Goal: Transaction & Acquisition: Purchase product/service

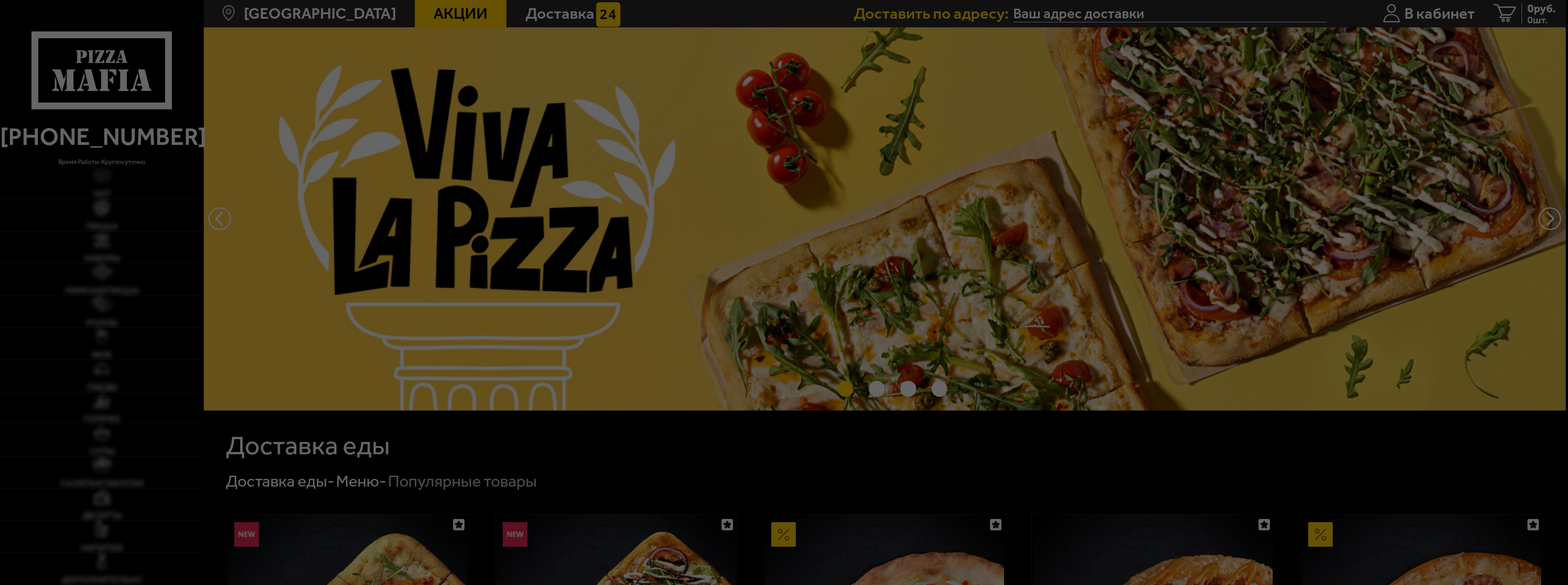
type input "[STREET_ADDRESS]"
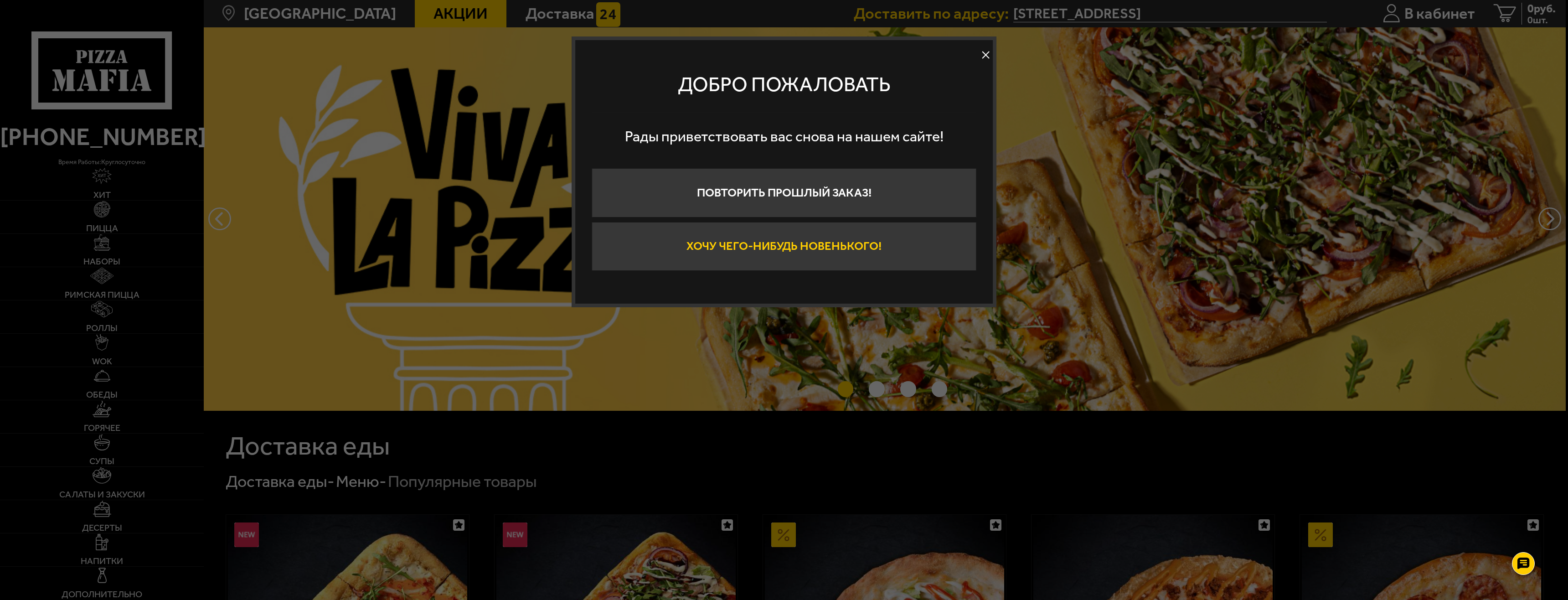
click at [841, 250] on button "Хочу чего-нибудь новенького!" at bounding box center [784, 246] width 385 height 49
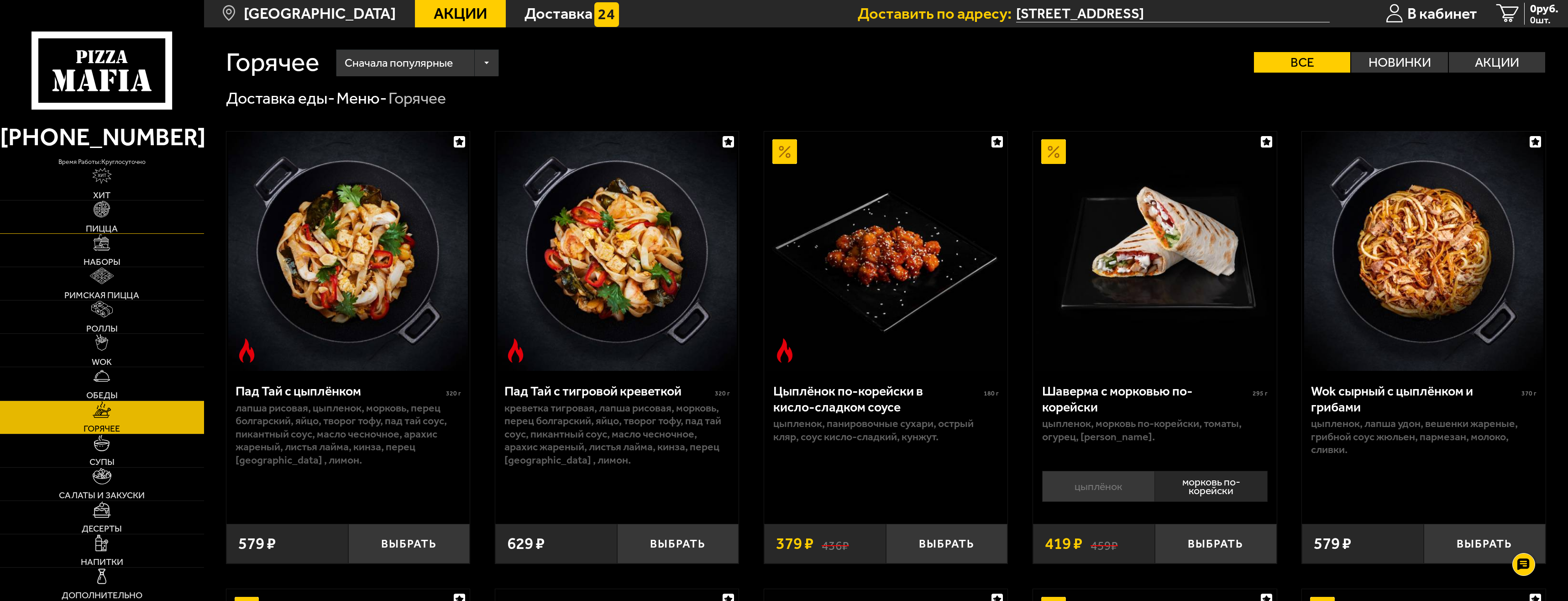
click at [144, 221] on link "Пицца" at bounding box center [102, 216] width 204 height 32
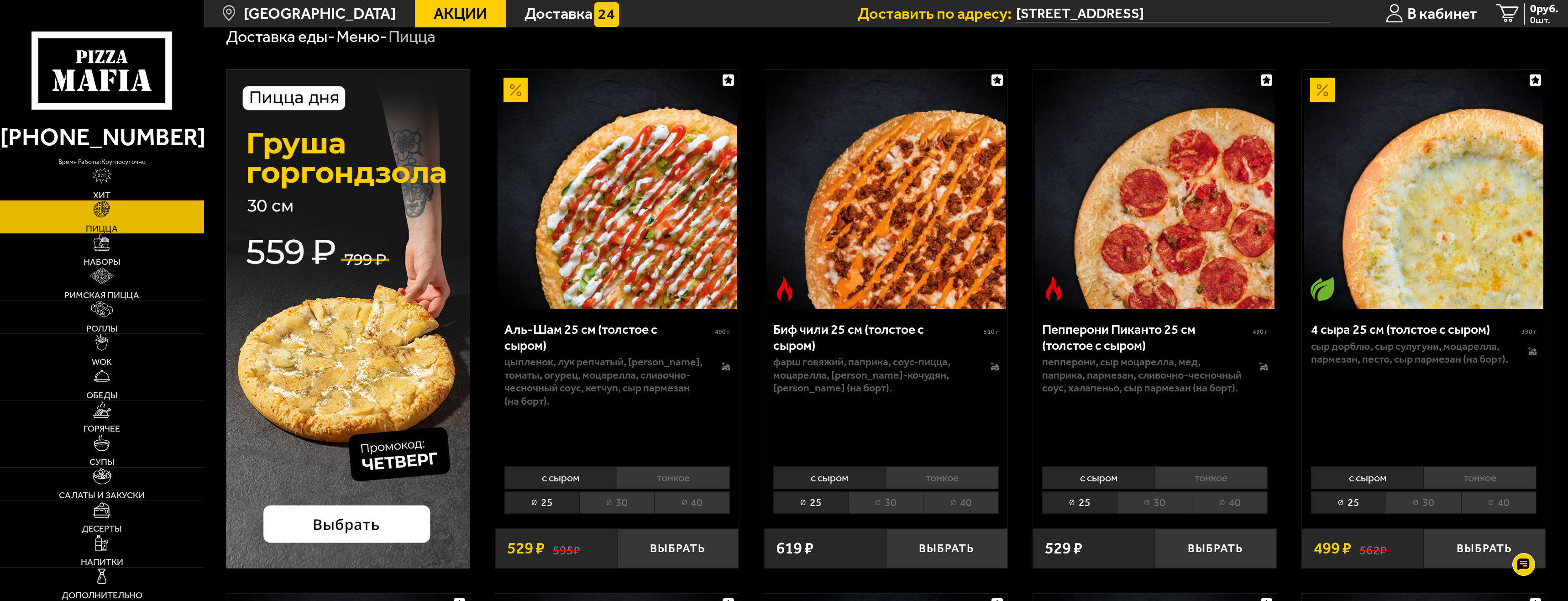
scroll to position [92, 0]
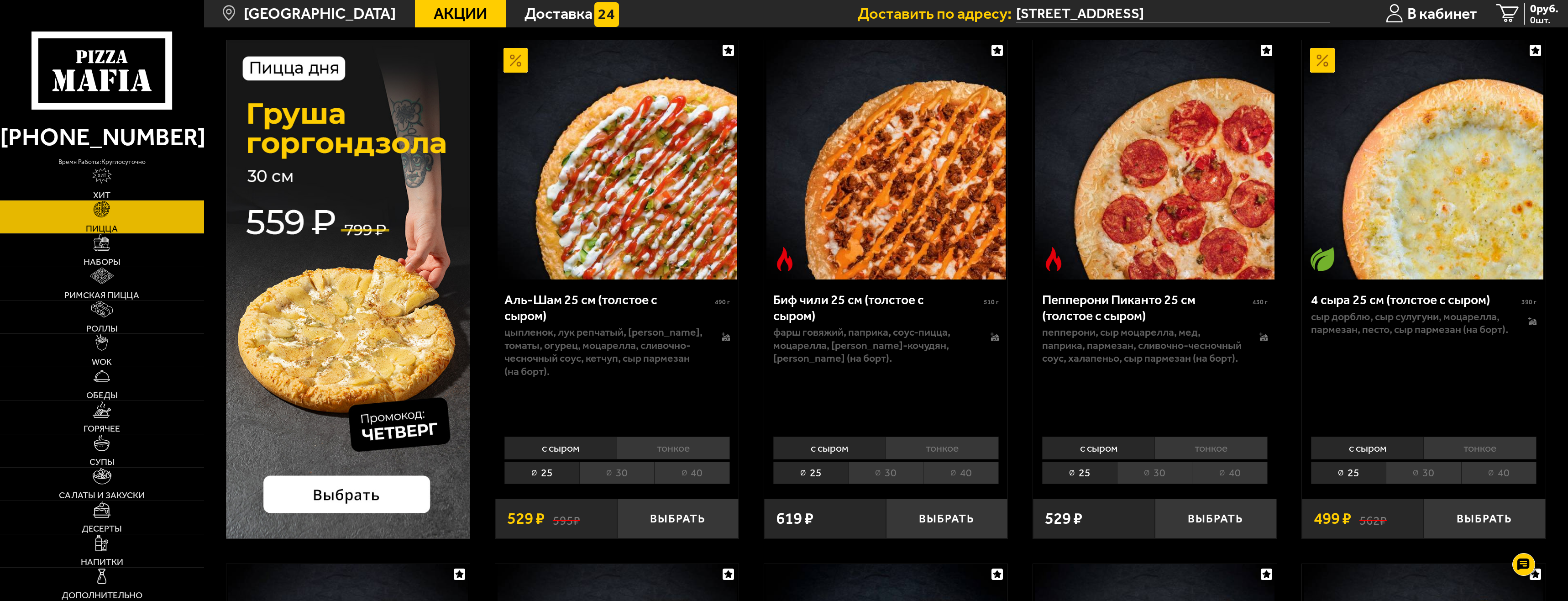
click at [690, 469] on li "40" at bounding box center [692, 472] width 75 height 22
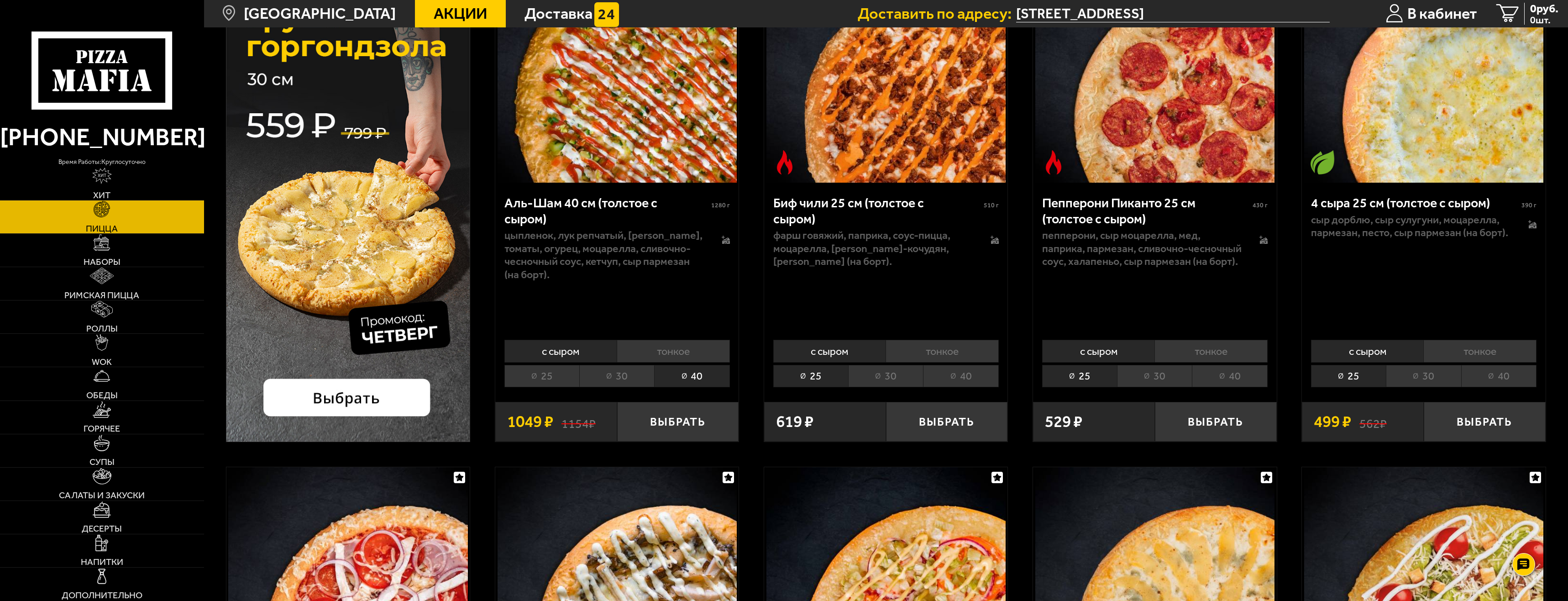
scroll to position [182, 0]
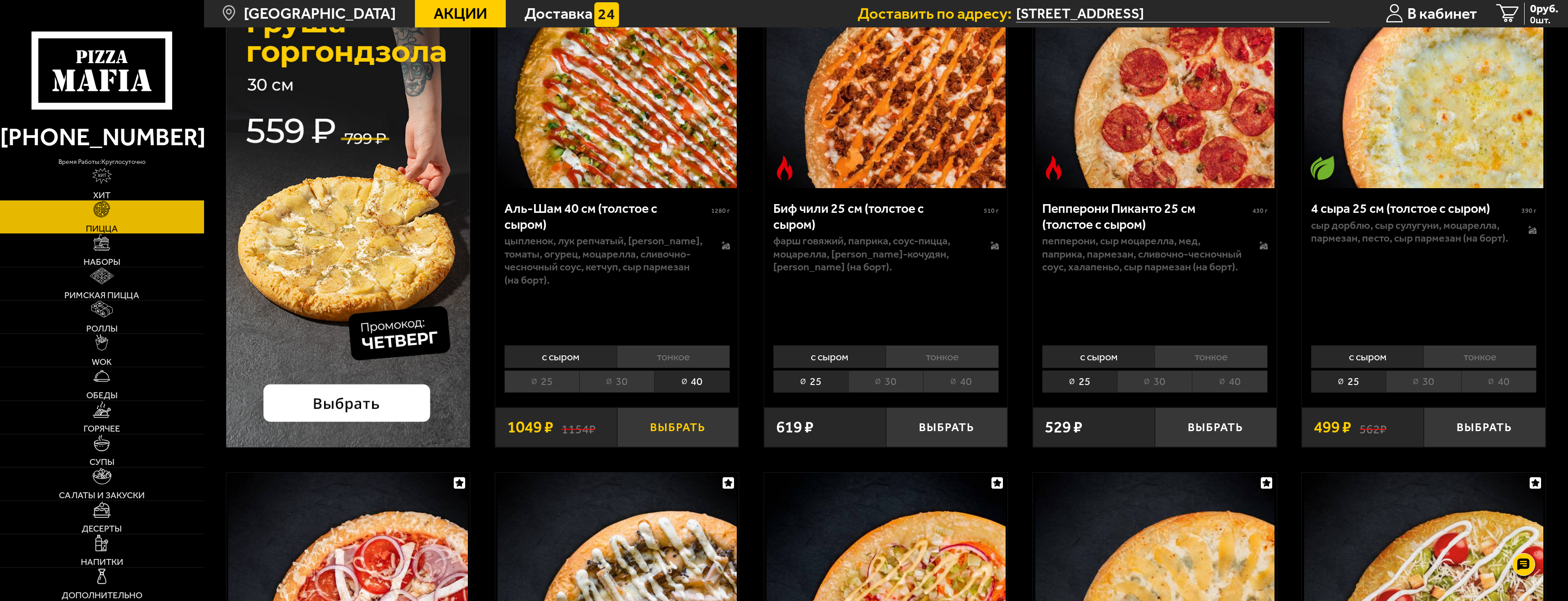
click at [664, 430] on button "Выбрать" at bounding box center [677, 427] width 122 height 40
click at [130, 355] on link "WOK" at bounding box center [102, 350] width 204 height 32
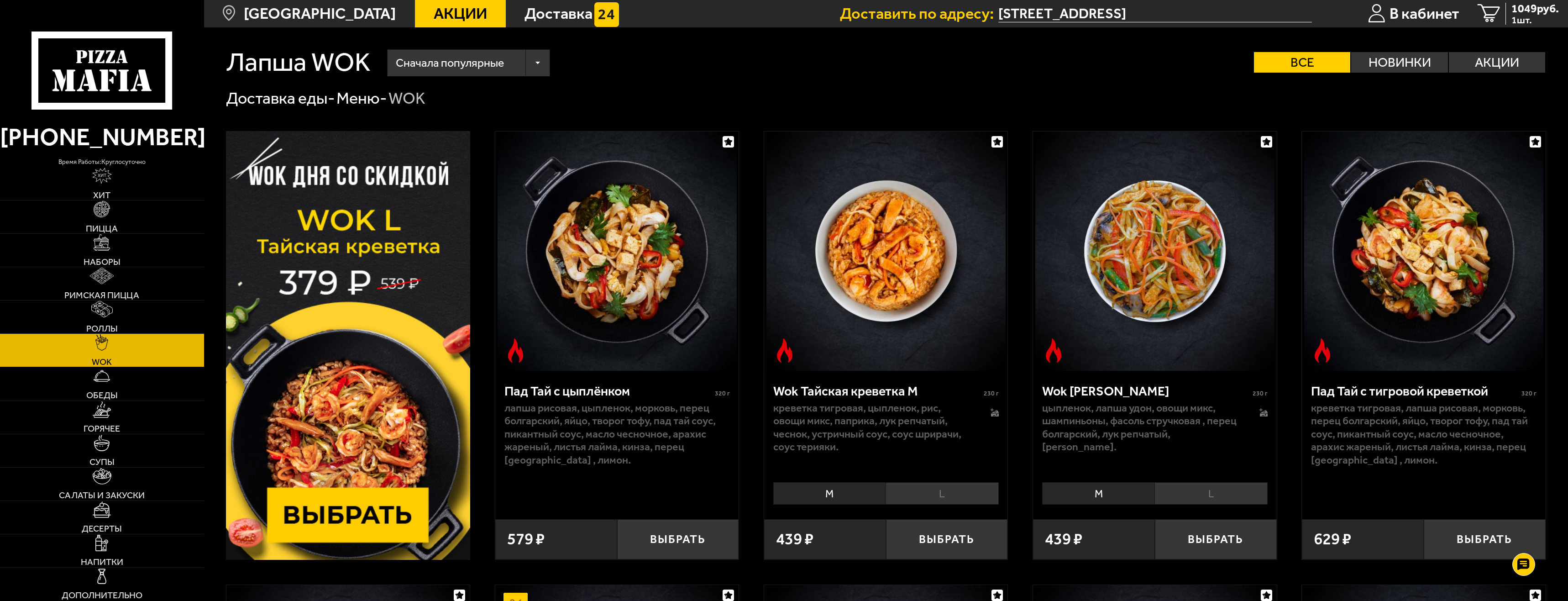
click at [914, 497] on li "L" at bounding box center [942, 493] width 113 height 22
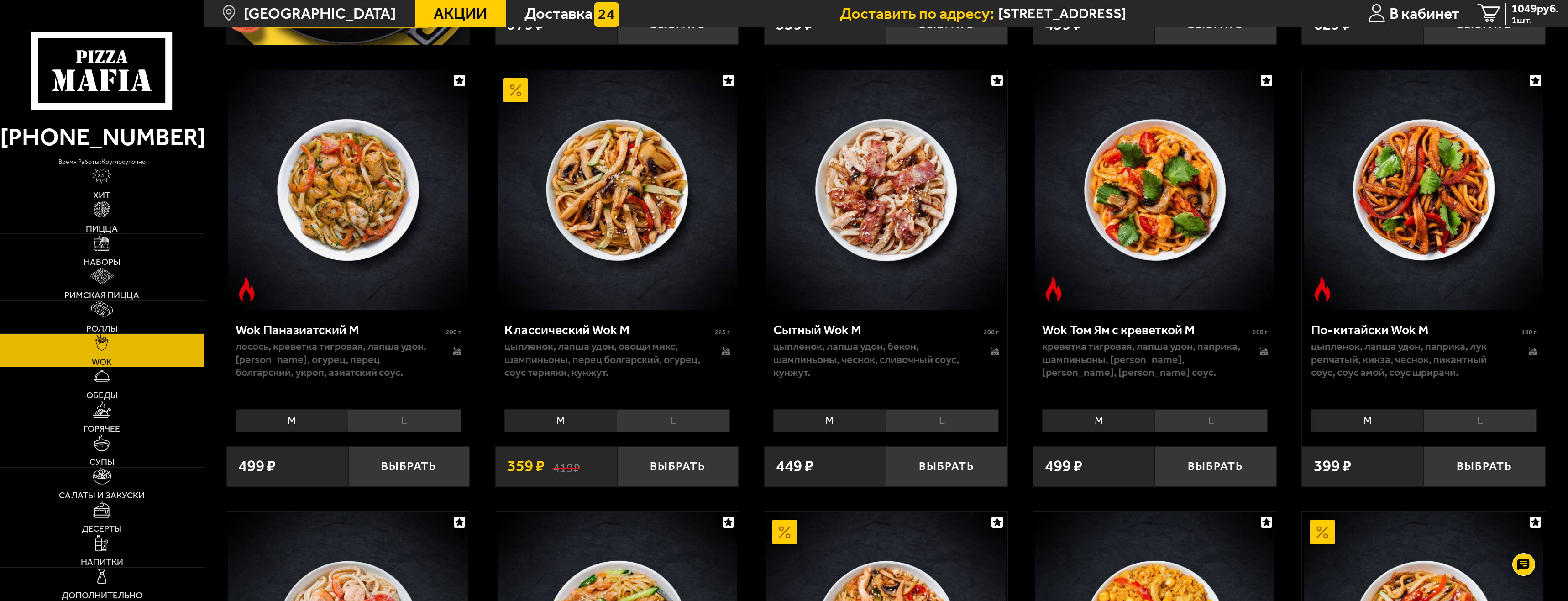
scroll to position [502, 0]
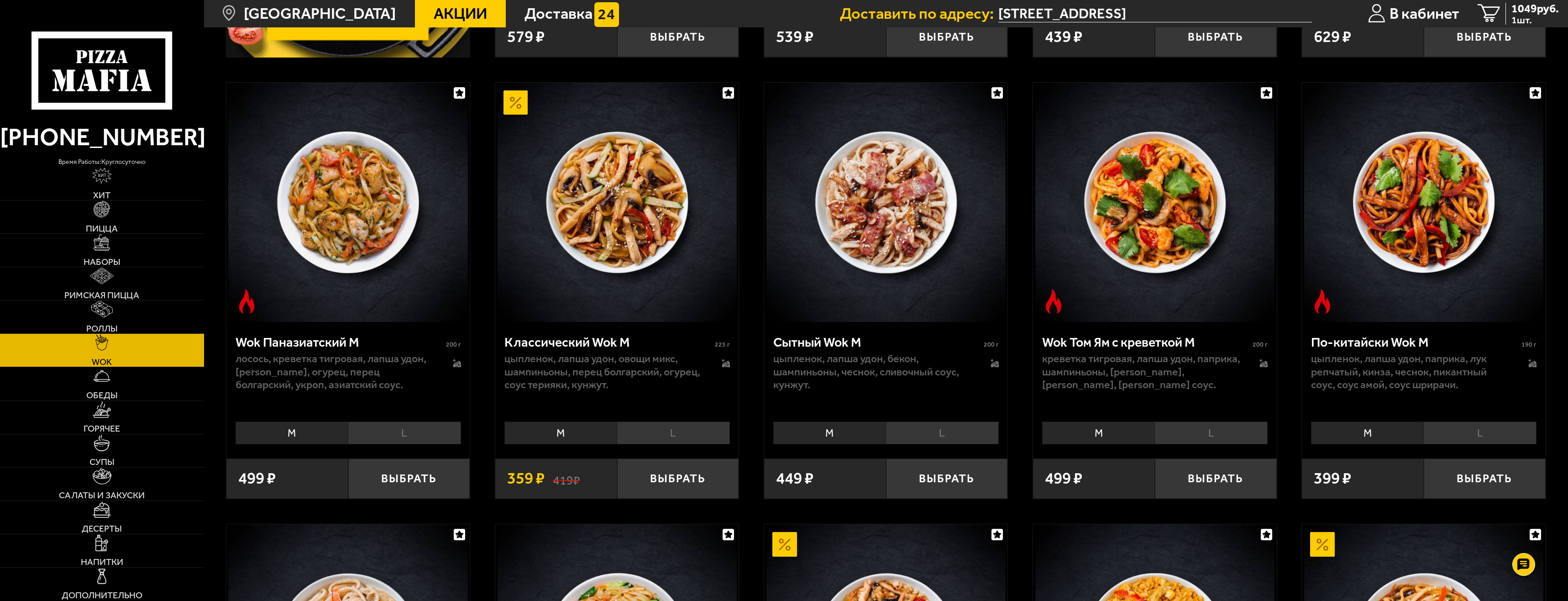
click at [957, 439] on li "L" at bounding box center [942, 432] width 113 height 22
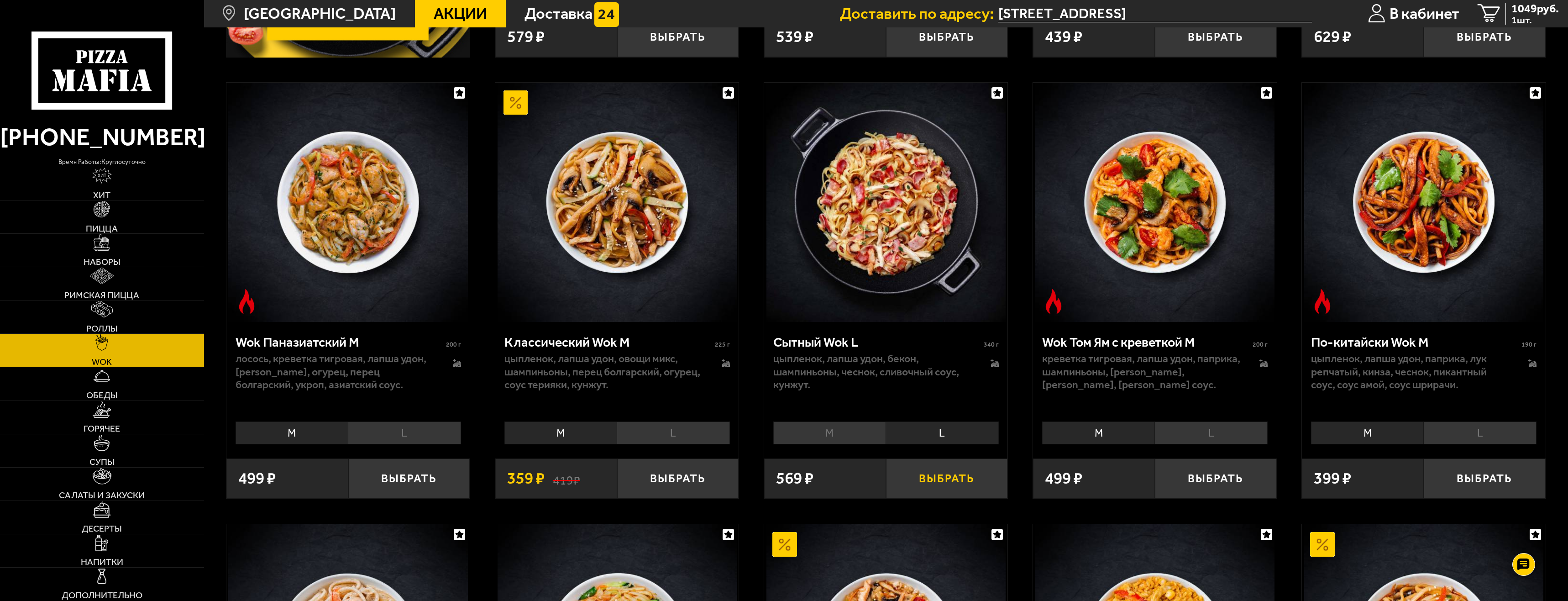
click at [935, 475] on button "Выбрать" at bounding box center [946, 479] width 122 height 40
click at [860, 436] on li "M" at bounding box center [829, 432] width 112 height 22
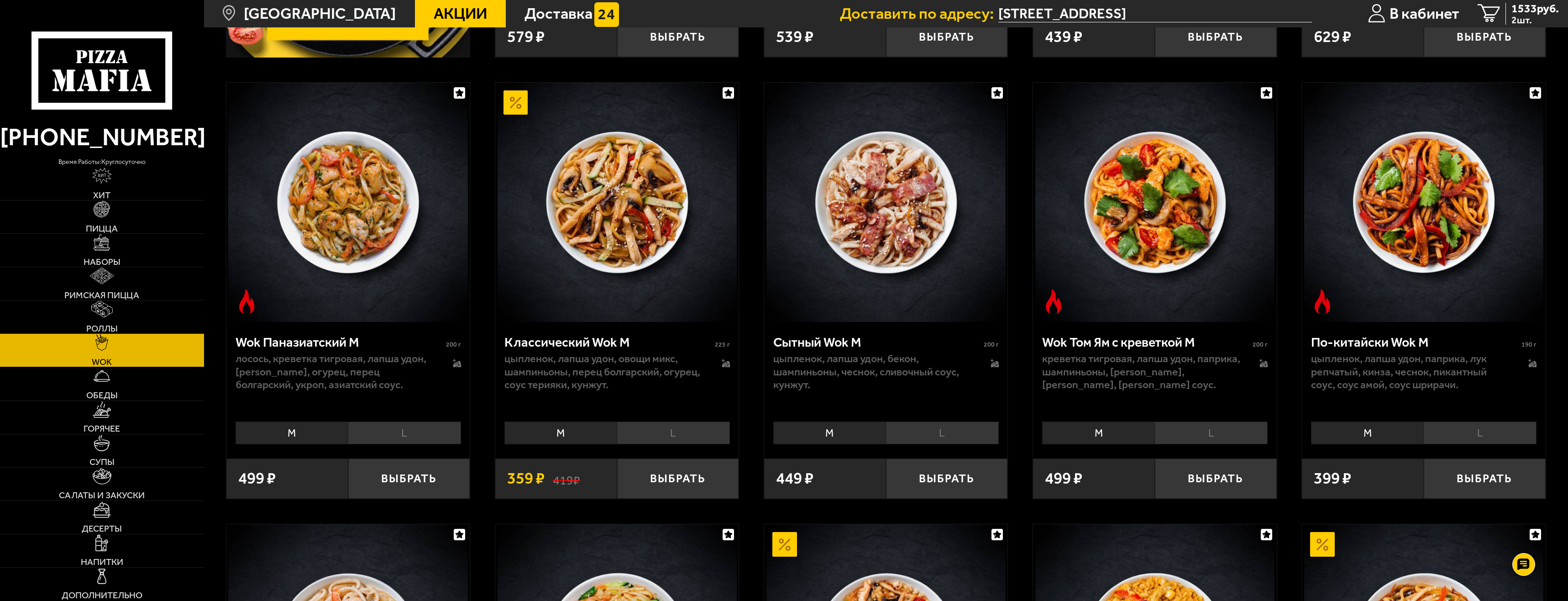
click at [918, 432] on li "L" at bounding box center [942, 432] width 113 height 22
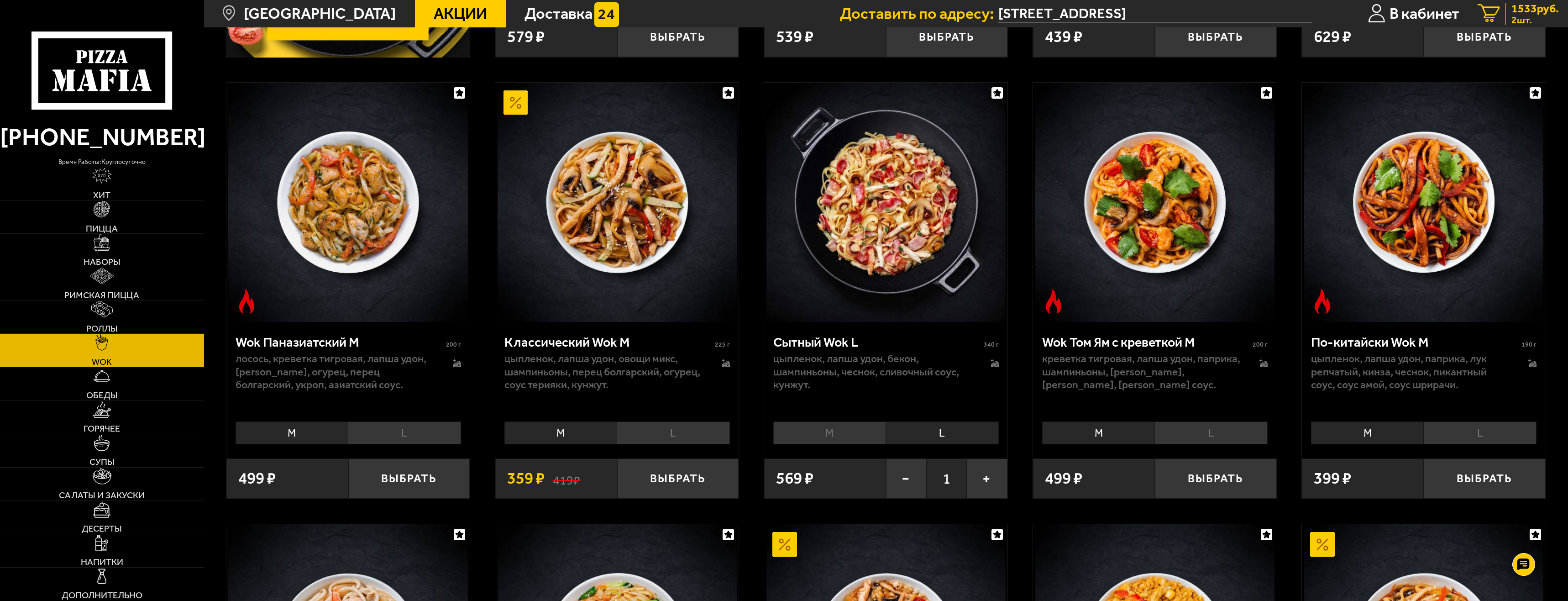
click at [1526, 13] on span "1533 руб." at bounding box center [1535, 8] width 47 height 12
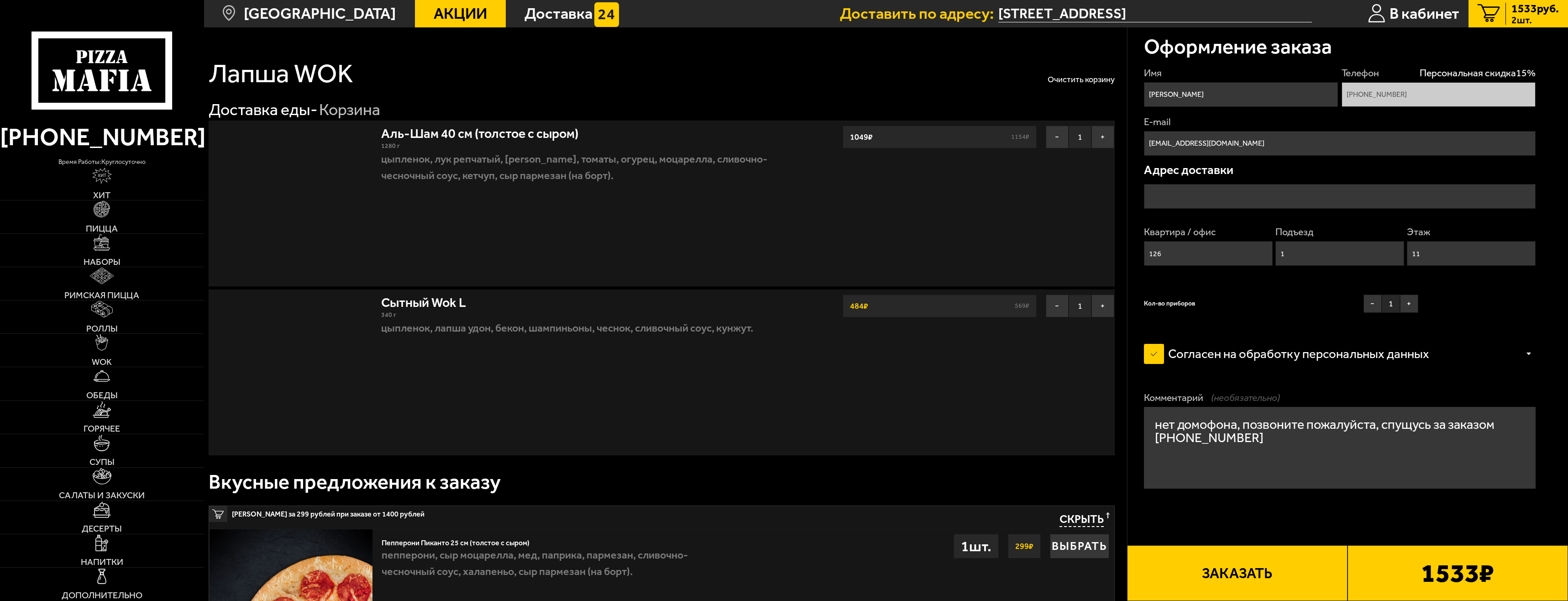
type input "[STREET_ADDRESS]"
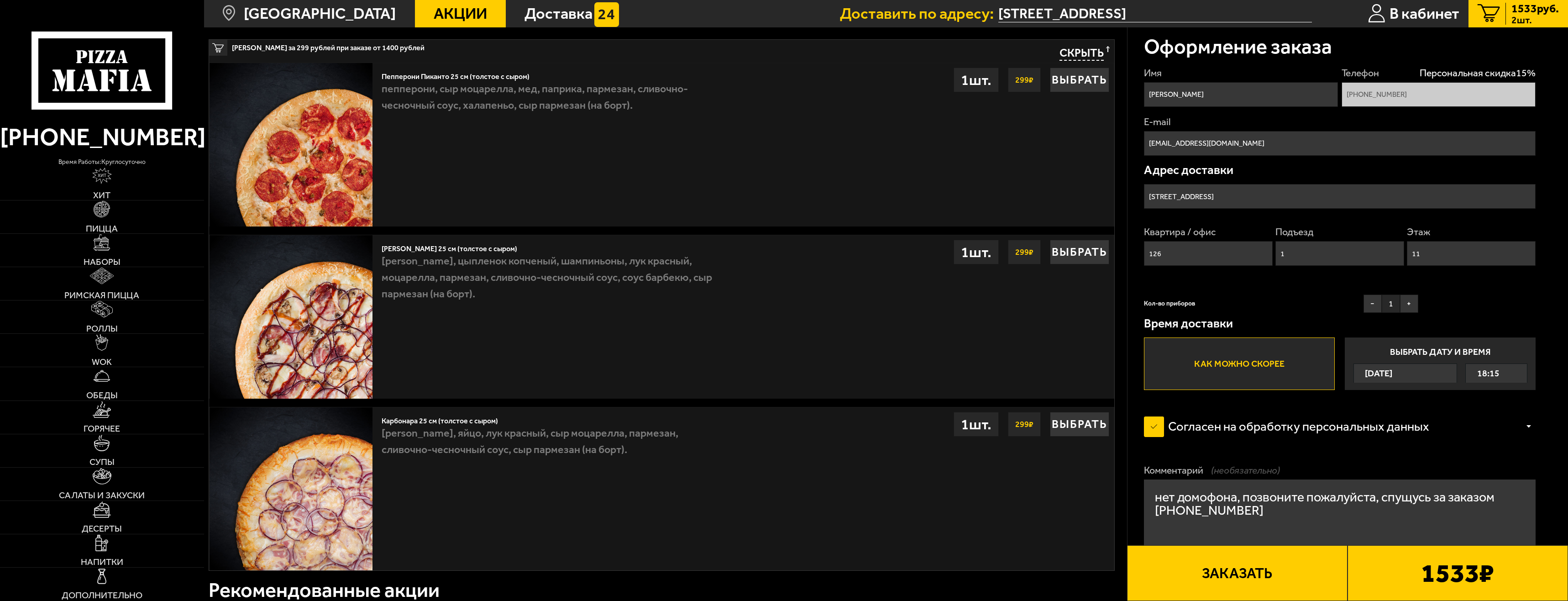
scroll to position [456, 0]
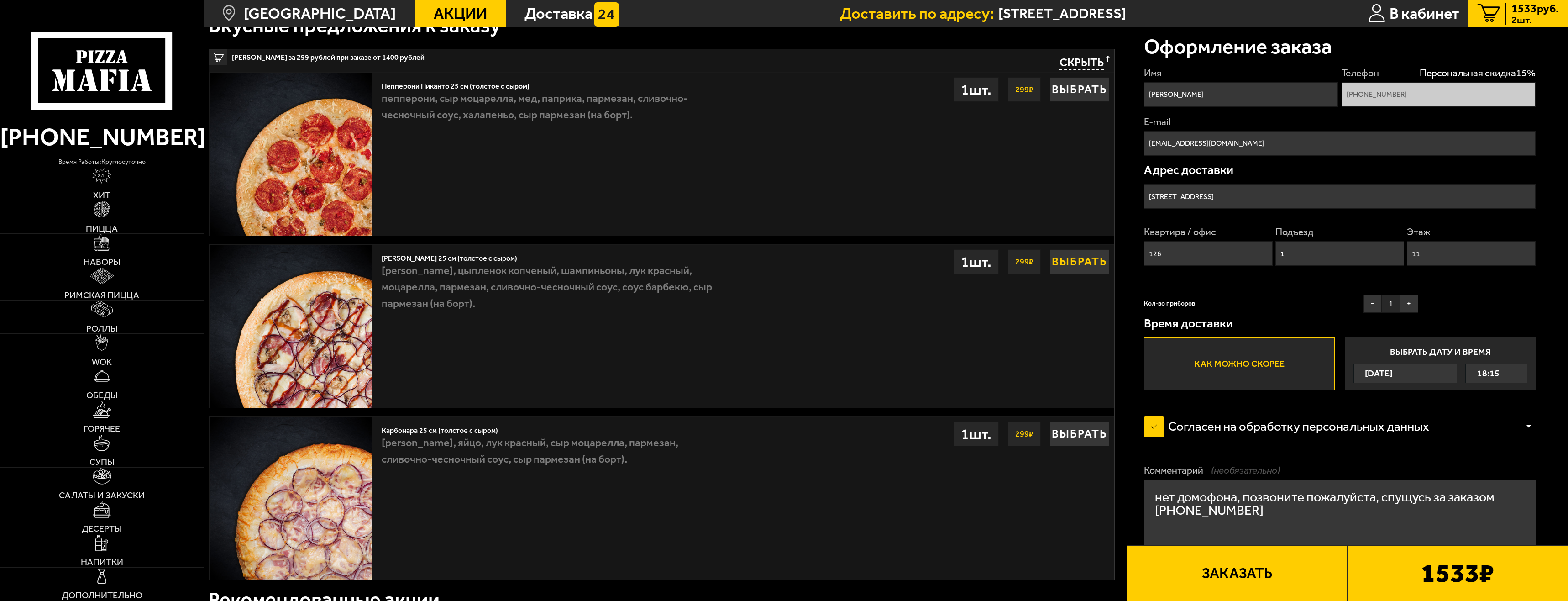
click at [1091, 263] on button "Выбрать" at bounding box center [1079, 261] width 59 height 25
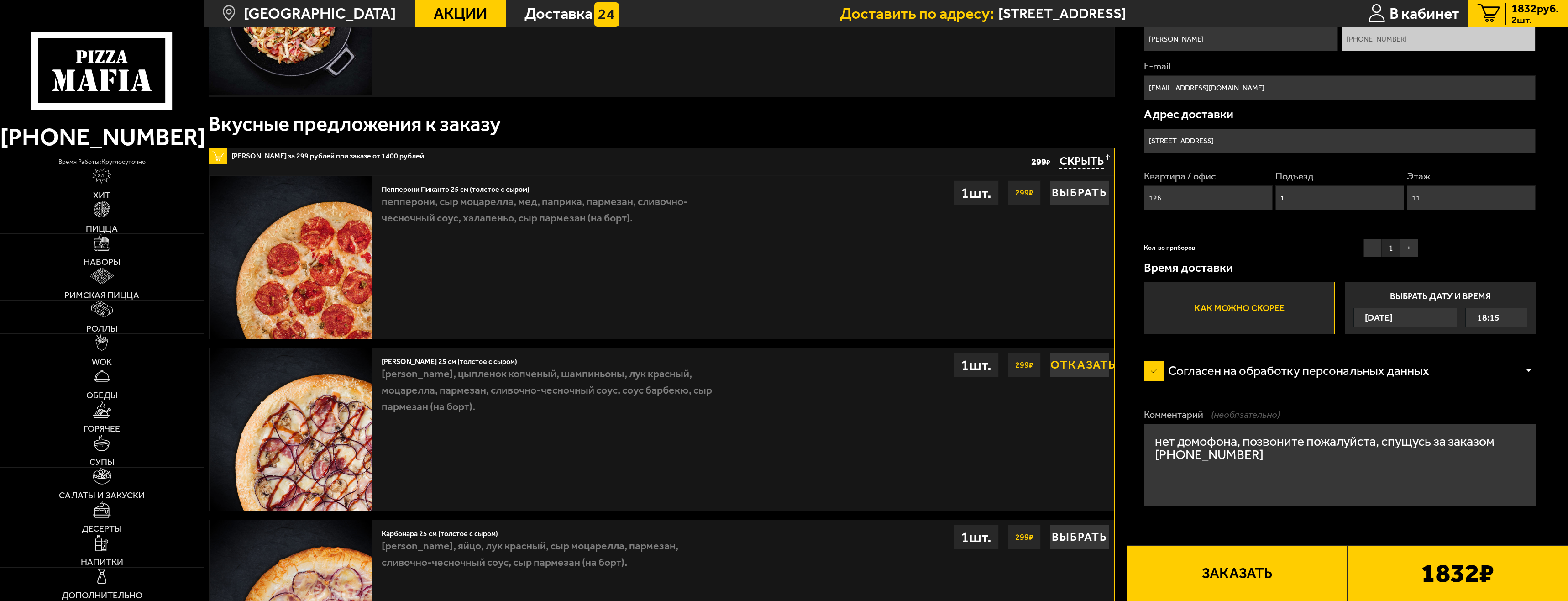
scroll to position [365, 0]
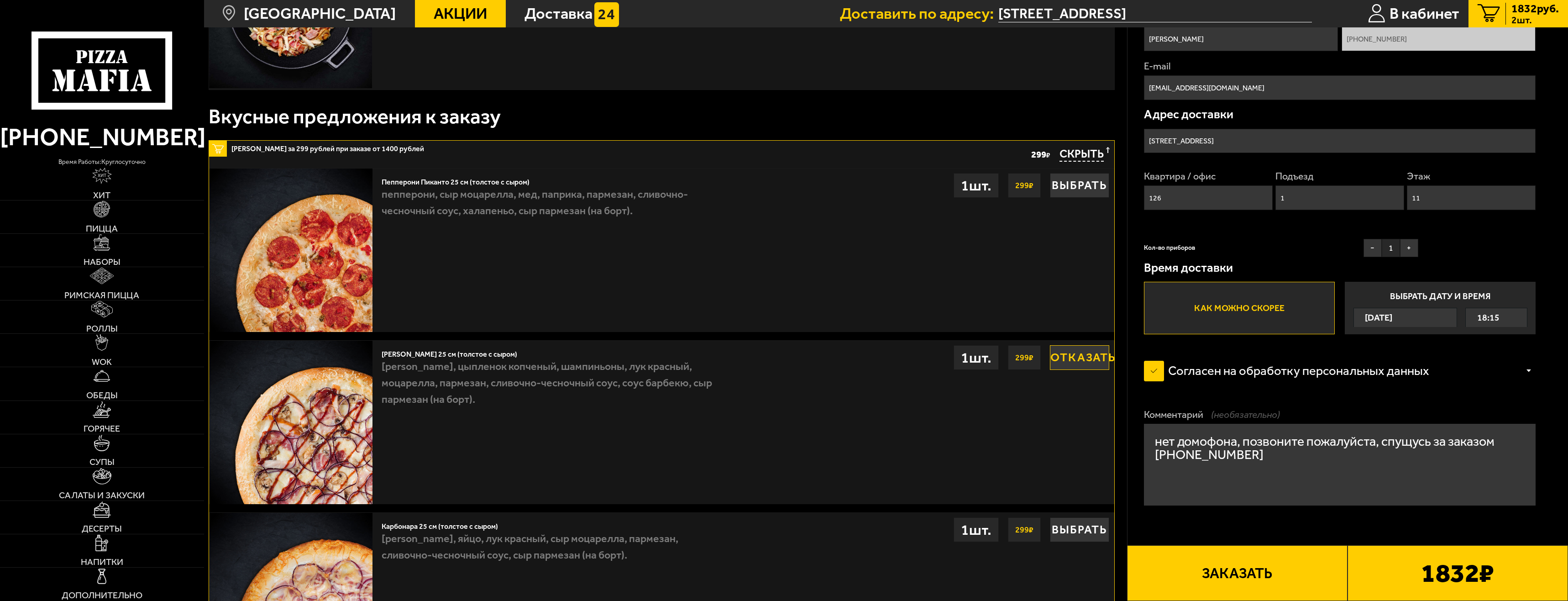
click at [1083, 353] on button "Отказаться" at bounding box center [1079, 358] width 59 height 25
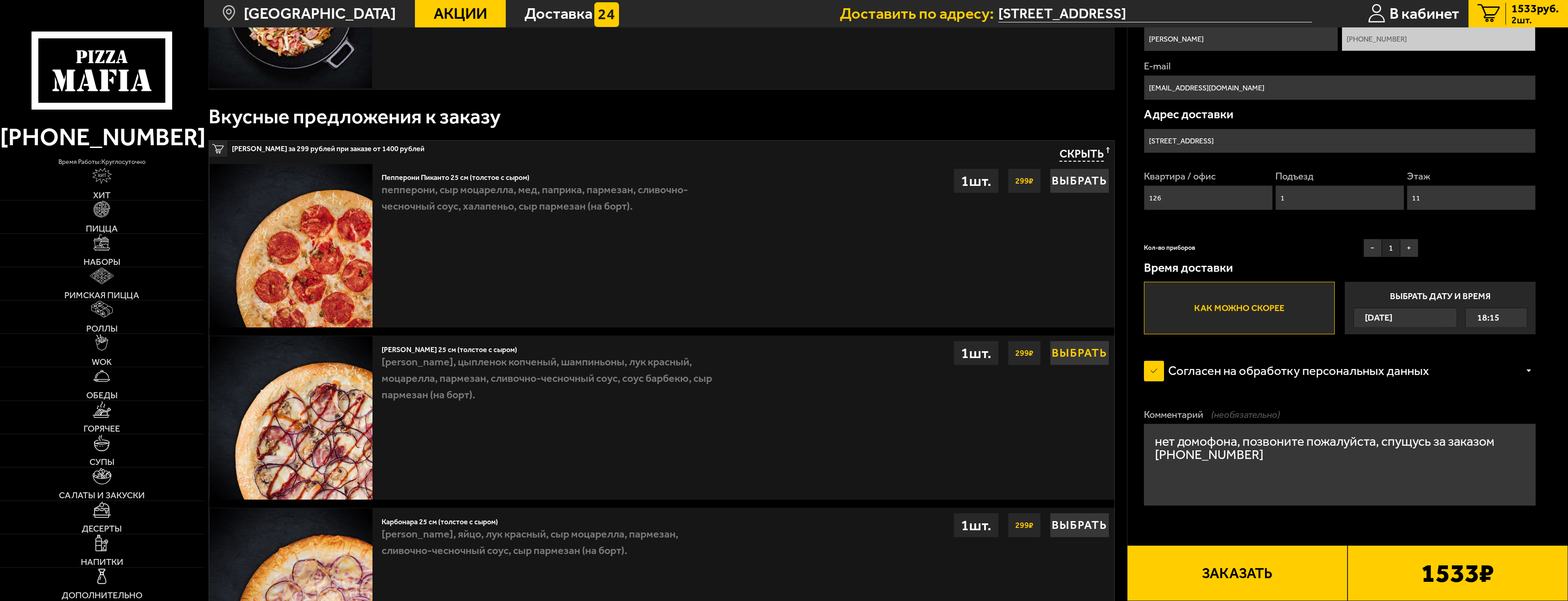
click at [1086, 357] on button "Выбрать" at bounding box center [1079, 353] width 59 height 25
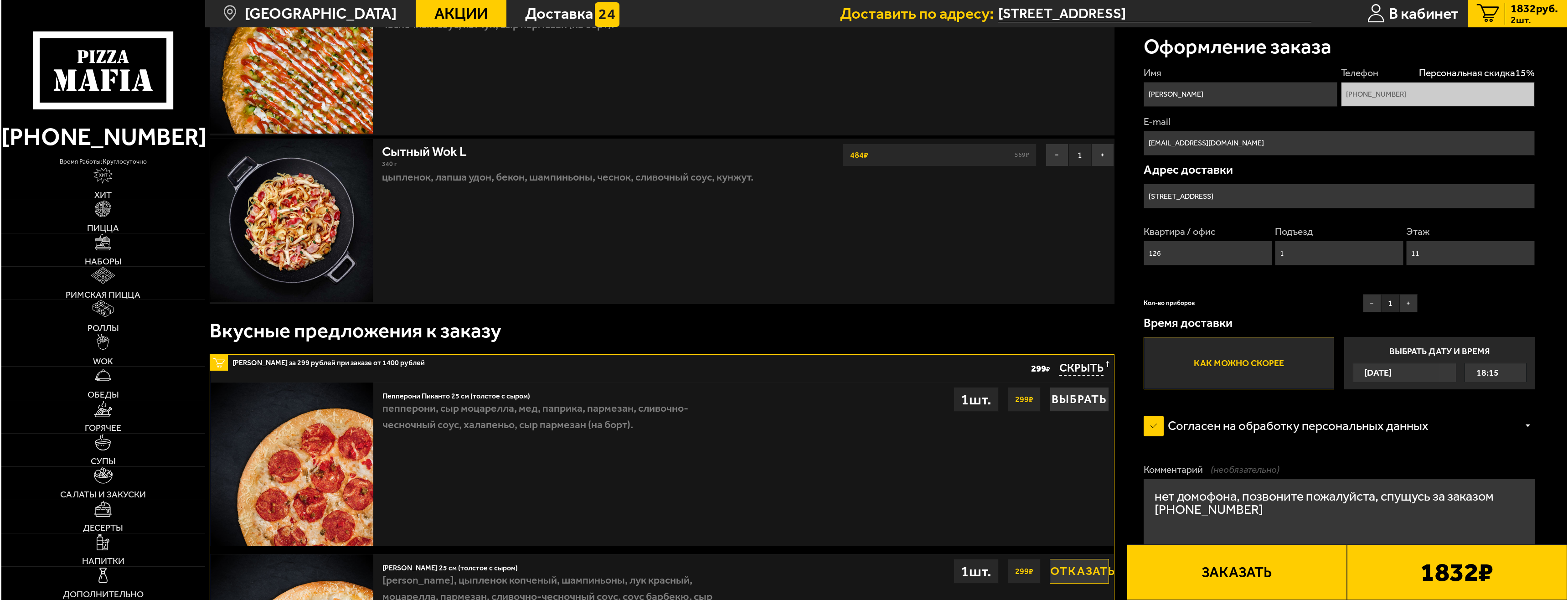
scroll to position [91, 0]
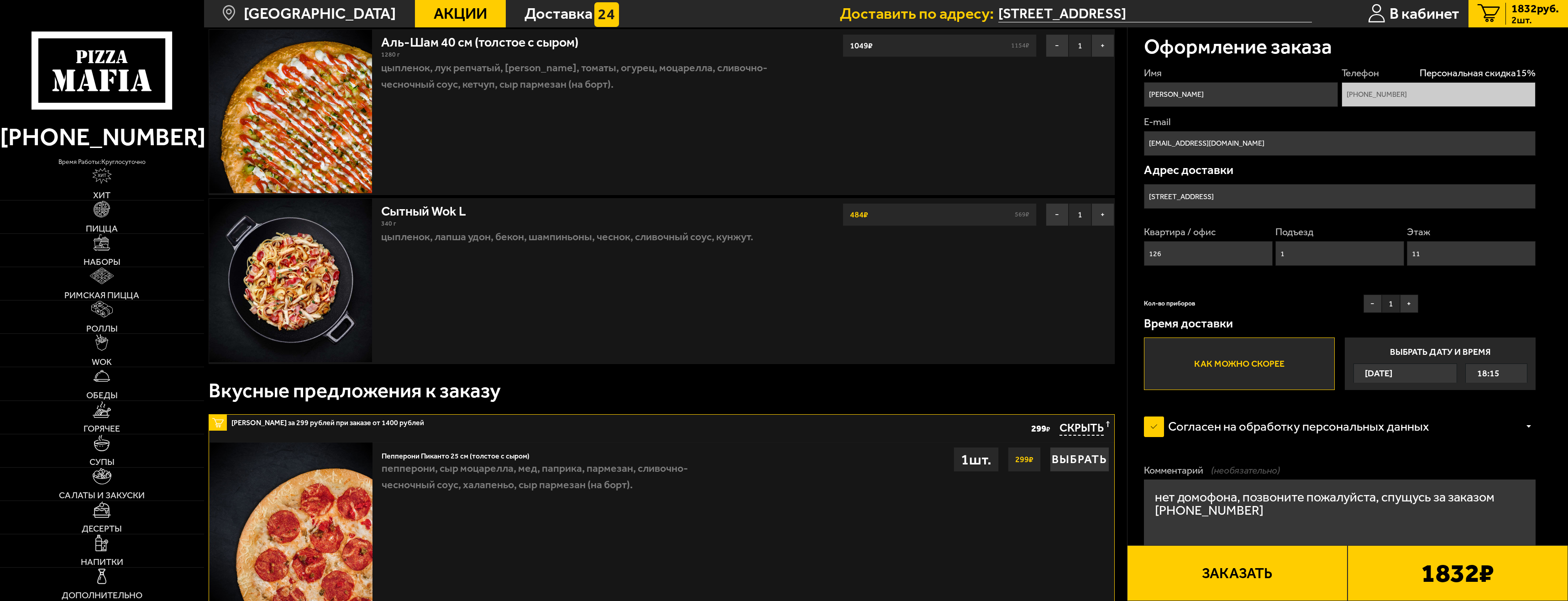
click at [1389, 573] on div "1832 ₽" at bounding box center [1457, 573] width 221 height 56
click at [1261, 574] on button "Заказать" at bounding box center [1237, 573] width 221 height 56
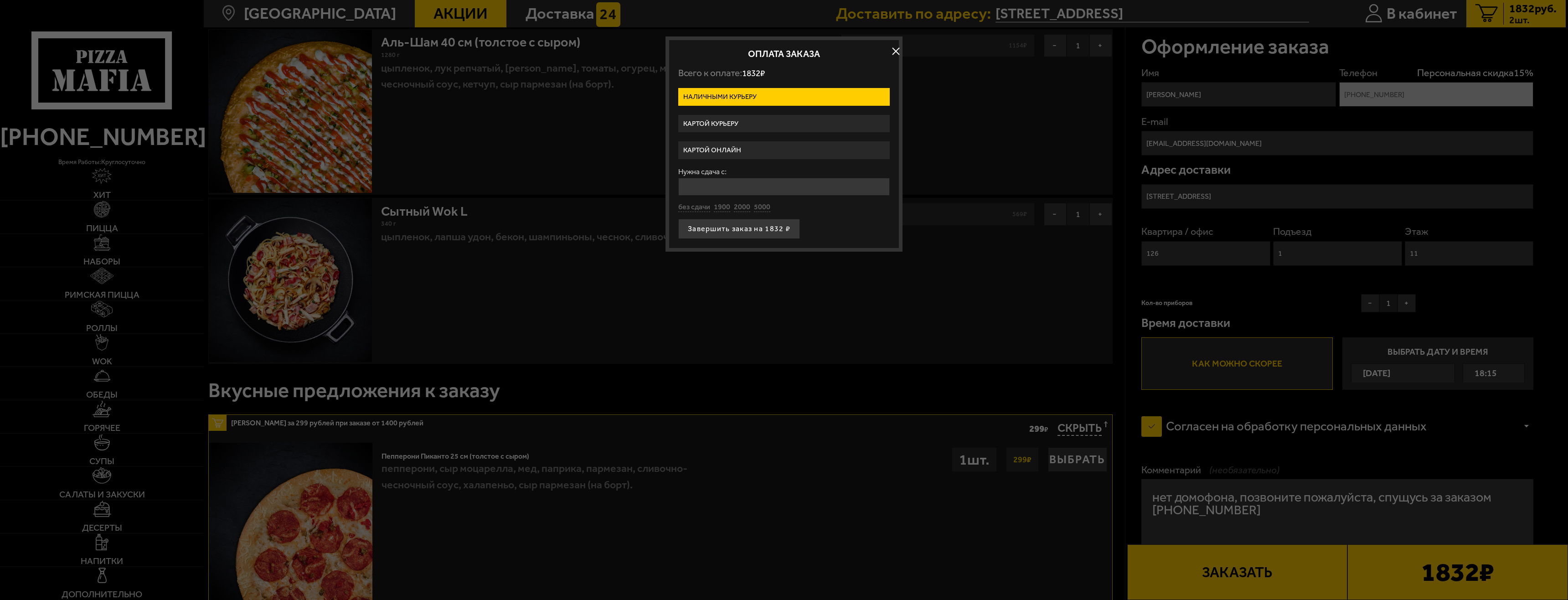
click at [753, 123] on label "Картой курьеру" at bounding box center [784, 123] width 211 height 17
click at [0, 0] on input "Картой курьеру" at bounding box center [0, 0] width 0 height 0
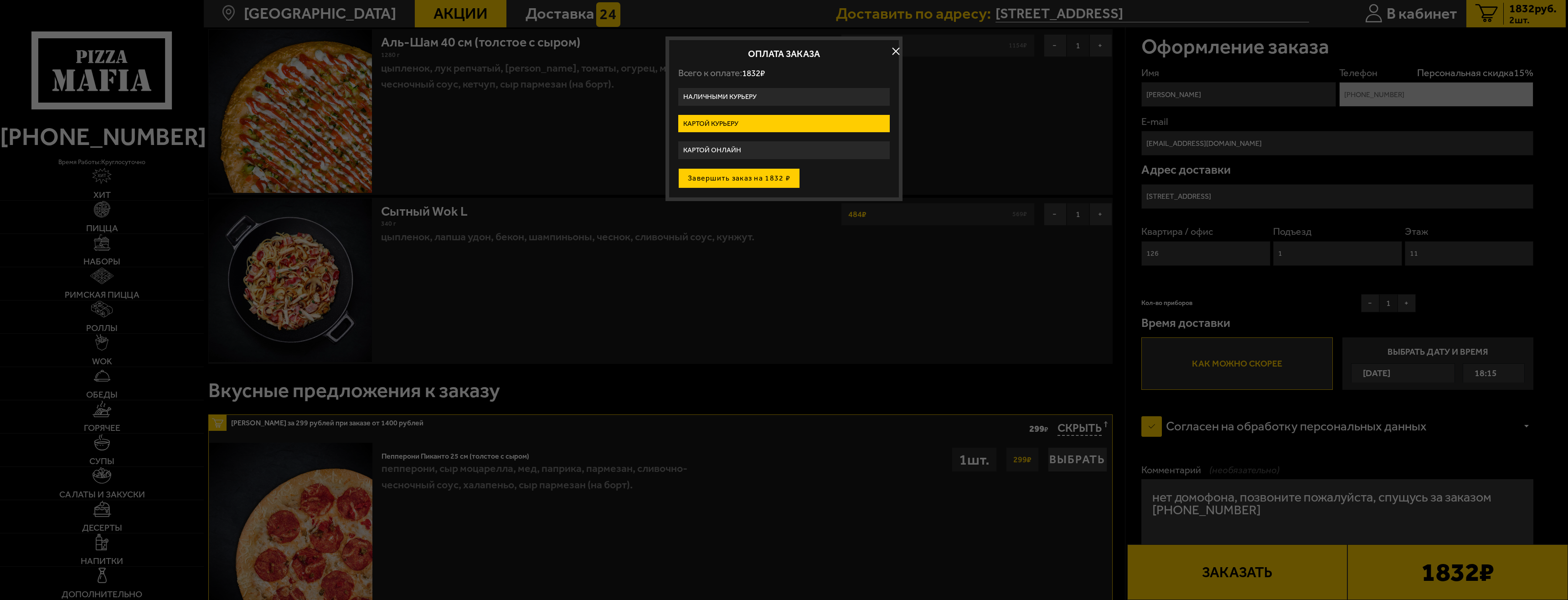
click at [770, 183] on button "Завершить заказ на 1832 ₽" at bounding box center [739, 178] width 121 height 20
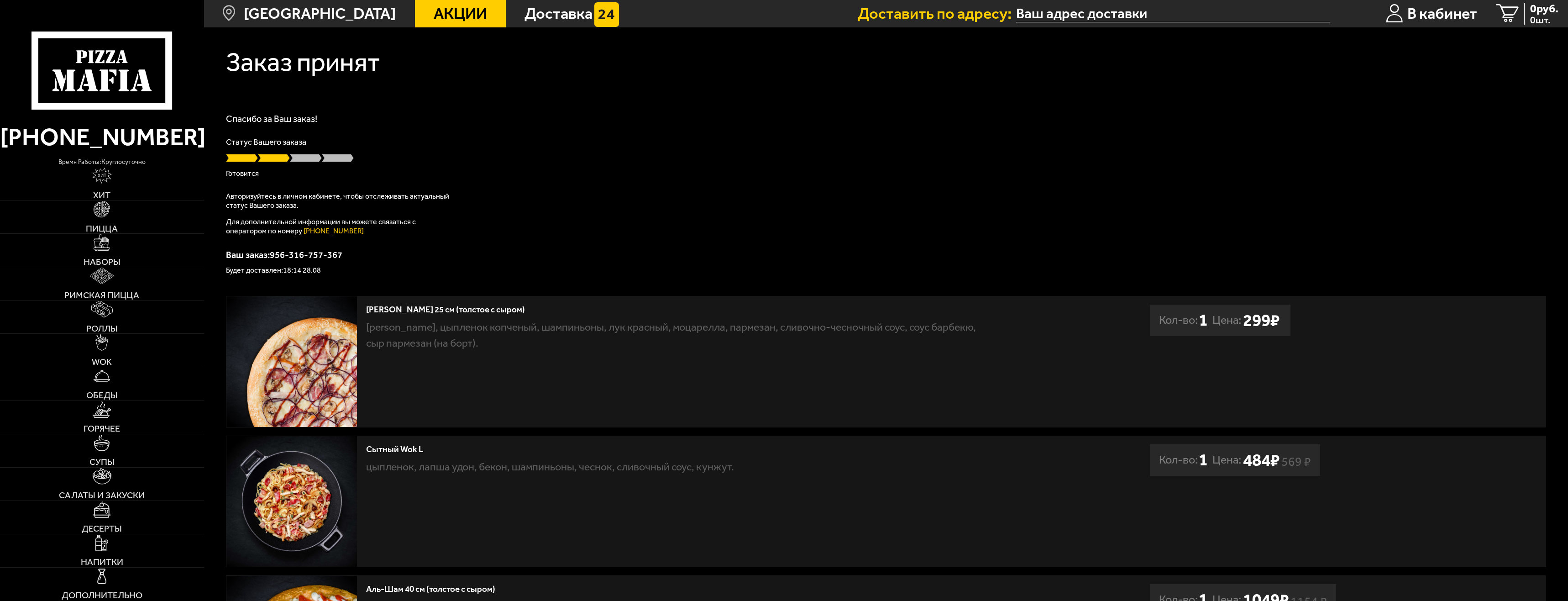
type input "[STREET_ADDRESS]"
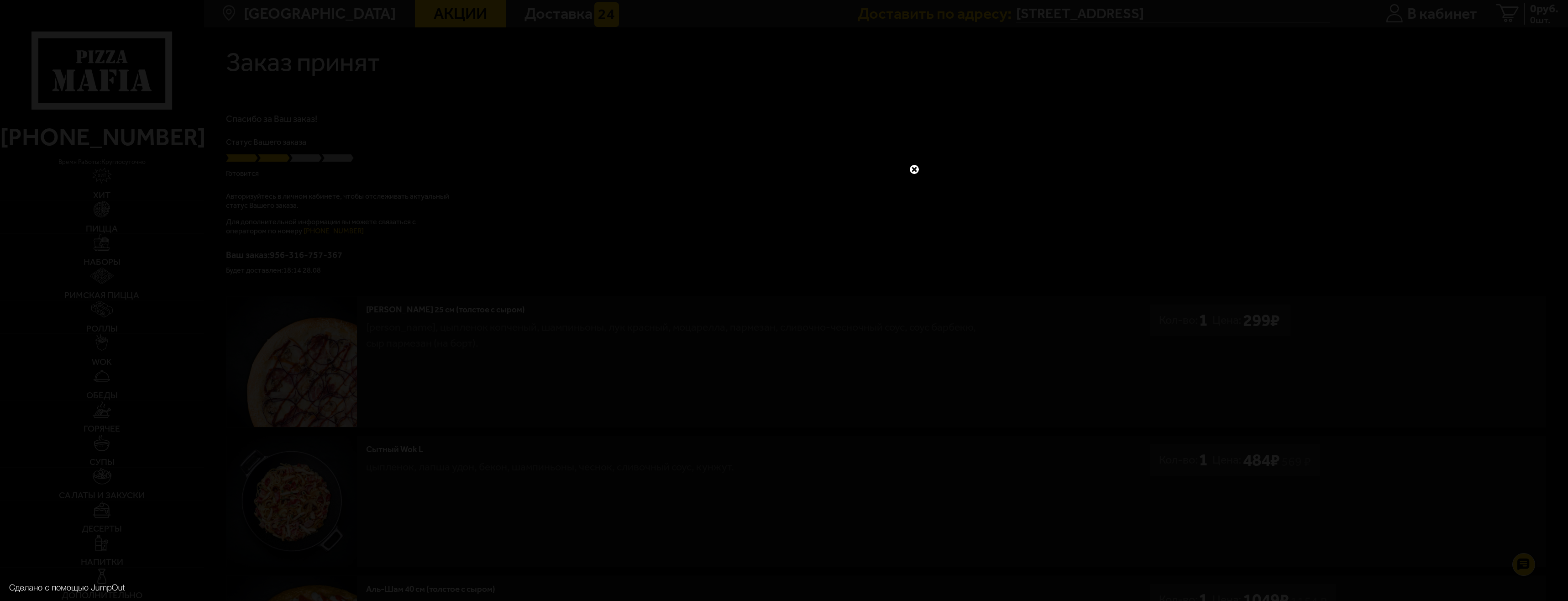
drag, startPoint x: 284, startPoint y: 271, endPoint x: 300, endPoint y: 272, distance: 16.0
click at [300, 272] on body "(812) 333 22 22 время работы: круглосуточно Хит Пицца Наборы Римская пицца Ролл…" at bounding box center [784, 420] width 1568 height 841
click at [915, 167] on link at bounding box center [914, 169] width 12 height 12
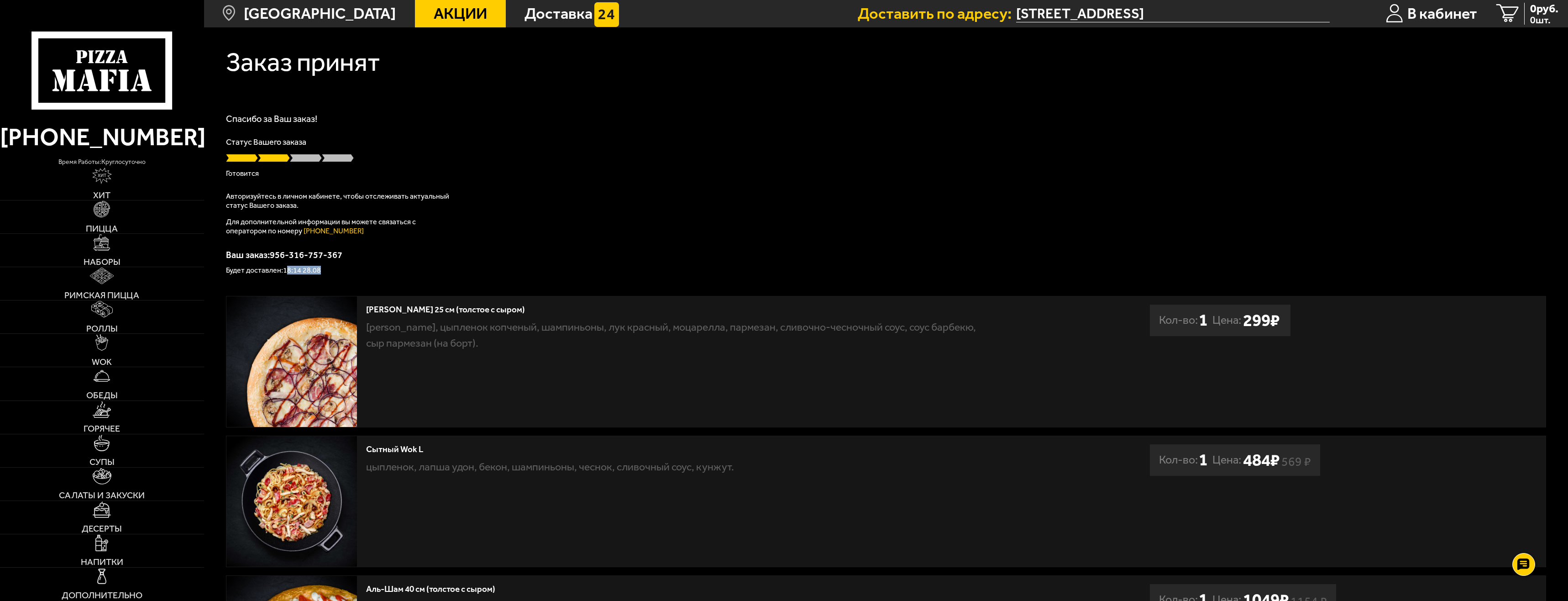
drag, startPoint x: 316, startPoint y: 267, endPoint x: 286, endPoint y: 270, distance: 30.1
click at [286, 270] on p "Будет доставлен: 18:14 28.08" at bounding box center [886, 270] width 1320 height 7
click at [327, 271] on p "Будет доставлен: 18:14 28.08" at bounding box center [886, 270] width 1320 height 7
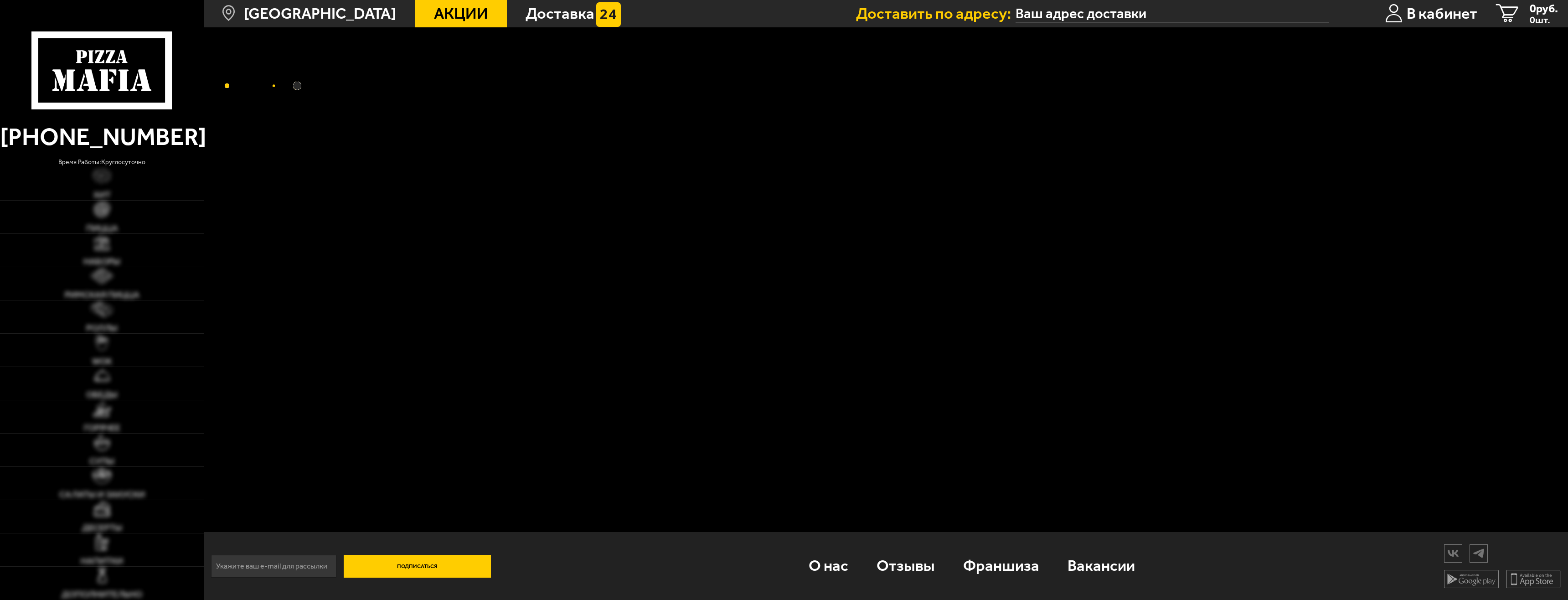
type input "[STREET_ADDRESS]"
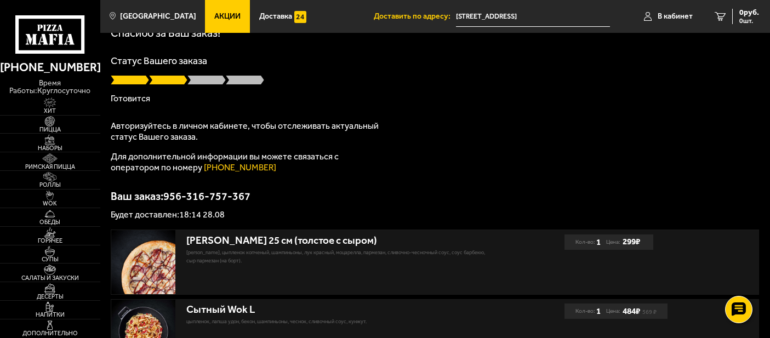
scroll to position [55, 0]
